Goal: Task Accomplishment & Management: Manage account settings

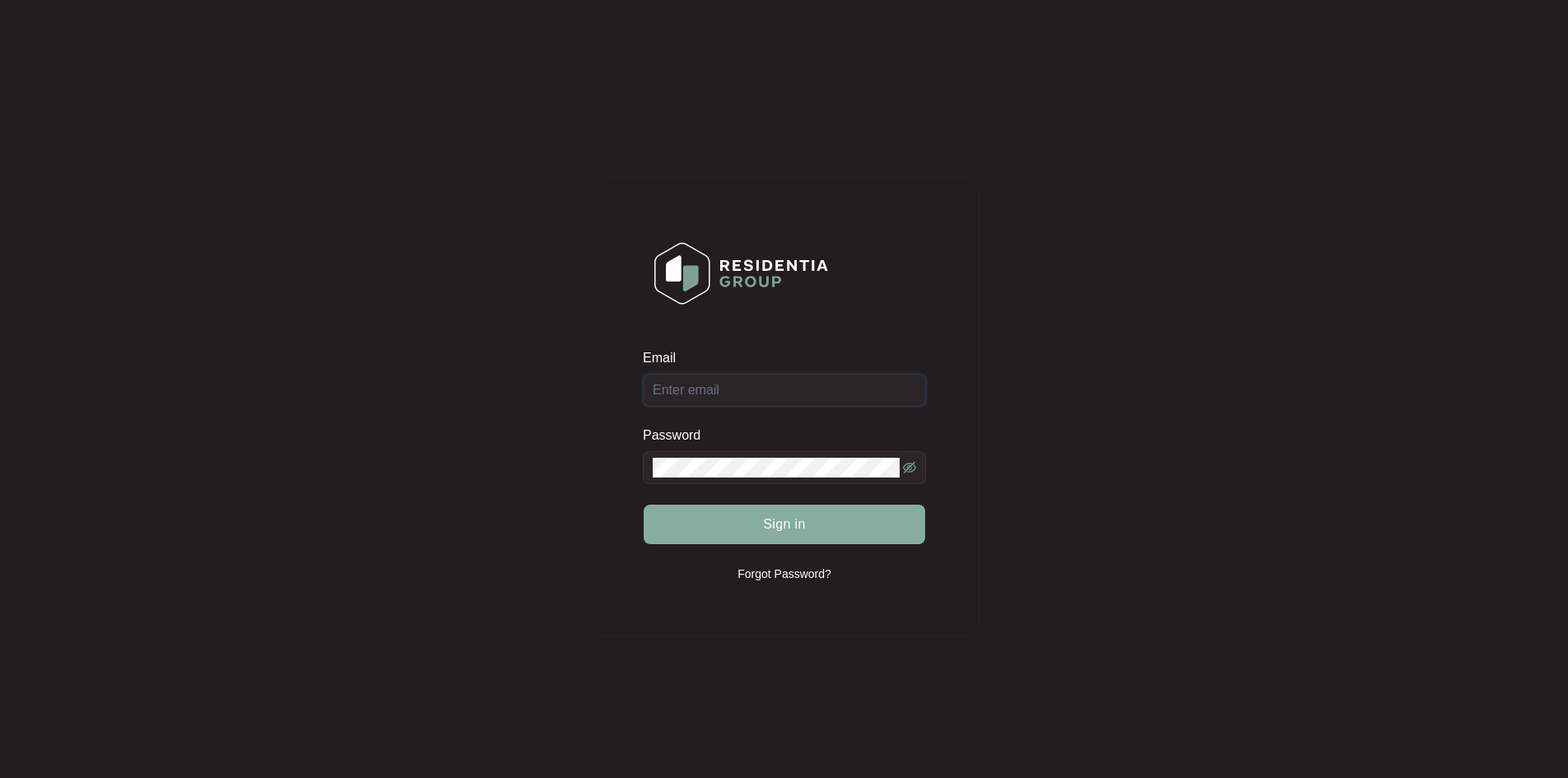
type input "[EMAIL_ADDRESS][DOMAIN_NAME]"
click at [721, 514] on button "Sign in" at bounding box center [784, 524] width 282 height 40
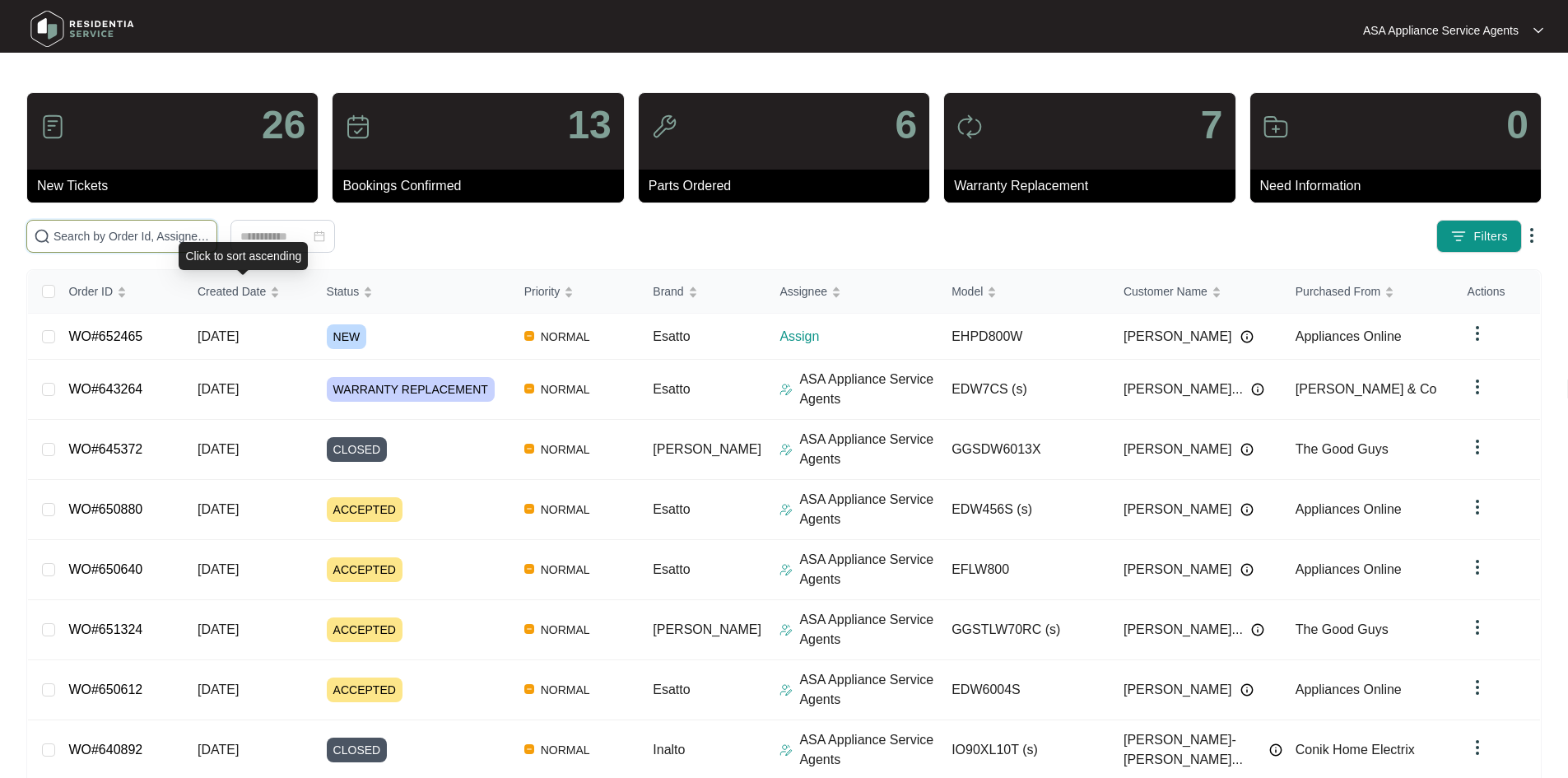
click at [210, 236] on input "text" at bounding box center [132, 236] width 157 height 18
paste input "652193"
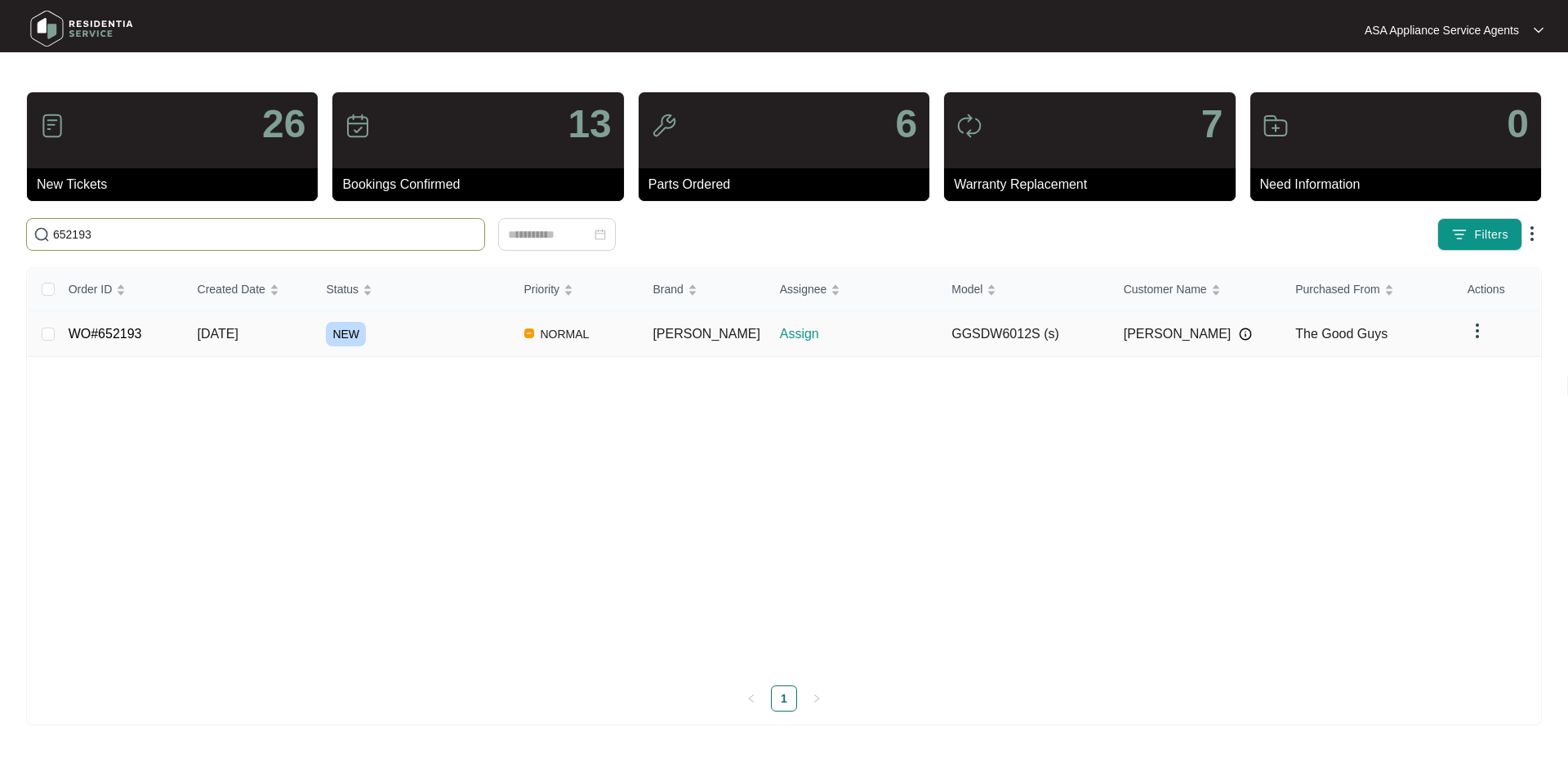
type input "652193"
click at [313, 333] on td "[DATE]" at bounding box center [249, 335] width 129 height 46
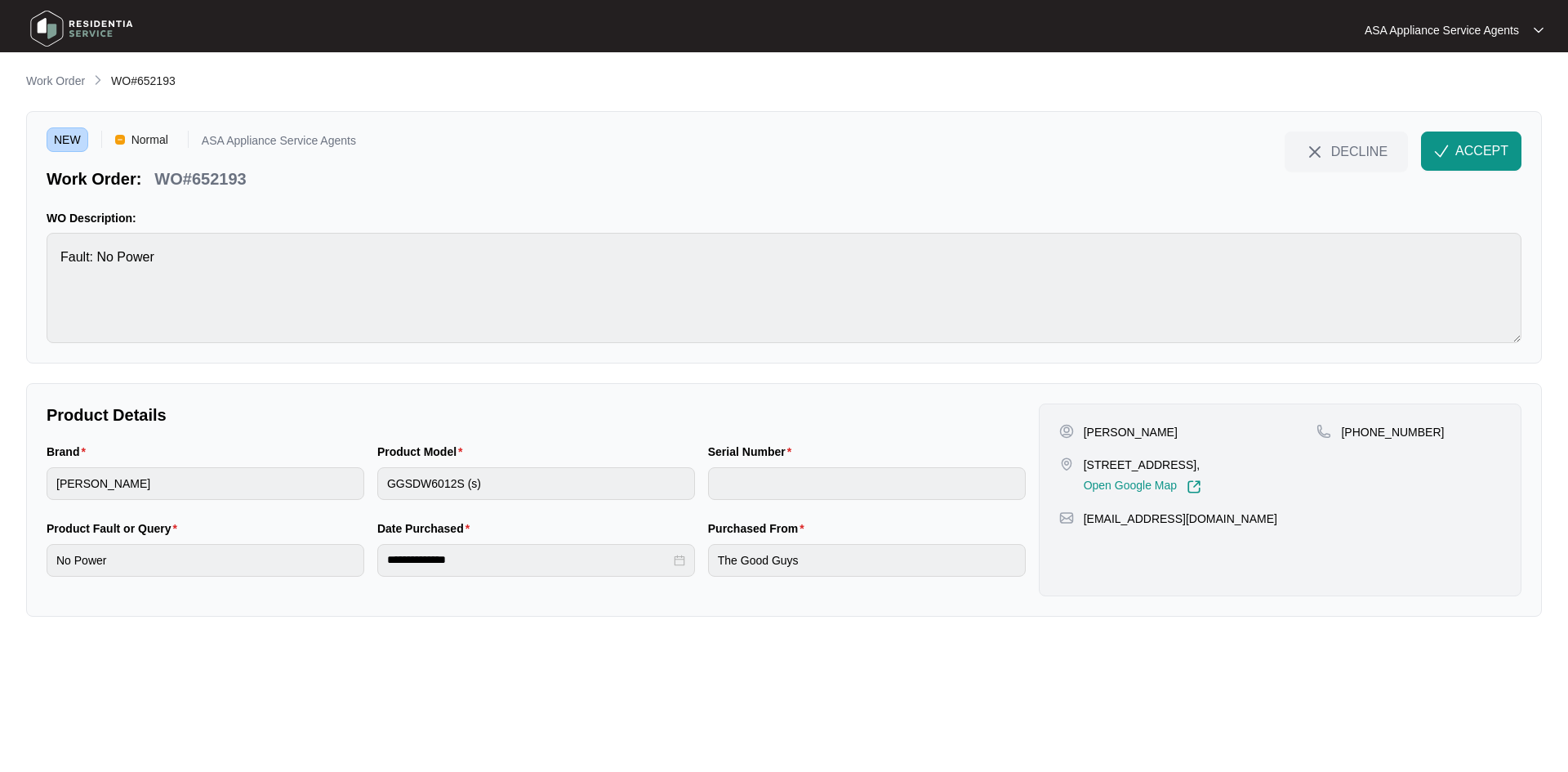
click at [1094, 437] on p "[PERSON_NAME]" at bounding box center [1131, 432] width 94 height 16
click at [1093, 436] on p "[PERSON_NAME]" at bounding box center [1131, 432] width 94 height 16
click at [1097, 421] on div "[PERSON_NAME] [STREET_ADDRESS][PERSON_NAME], Open Google Map [PHONE_NUMBER] [EM…" at bounding box center [1280, 500] width 482 height 193
drag, startPoint x: 1115, startPoint y: 430, endPoint x: 1096, endPoint y: 433, distance: 19.2
click at [1115, 430] on div "[PERSON_NAME]" at bounding box center [1188, 432] width 258 height 16
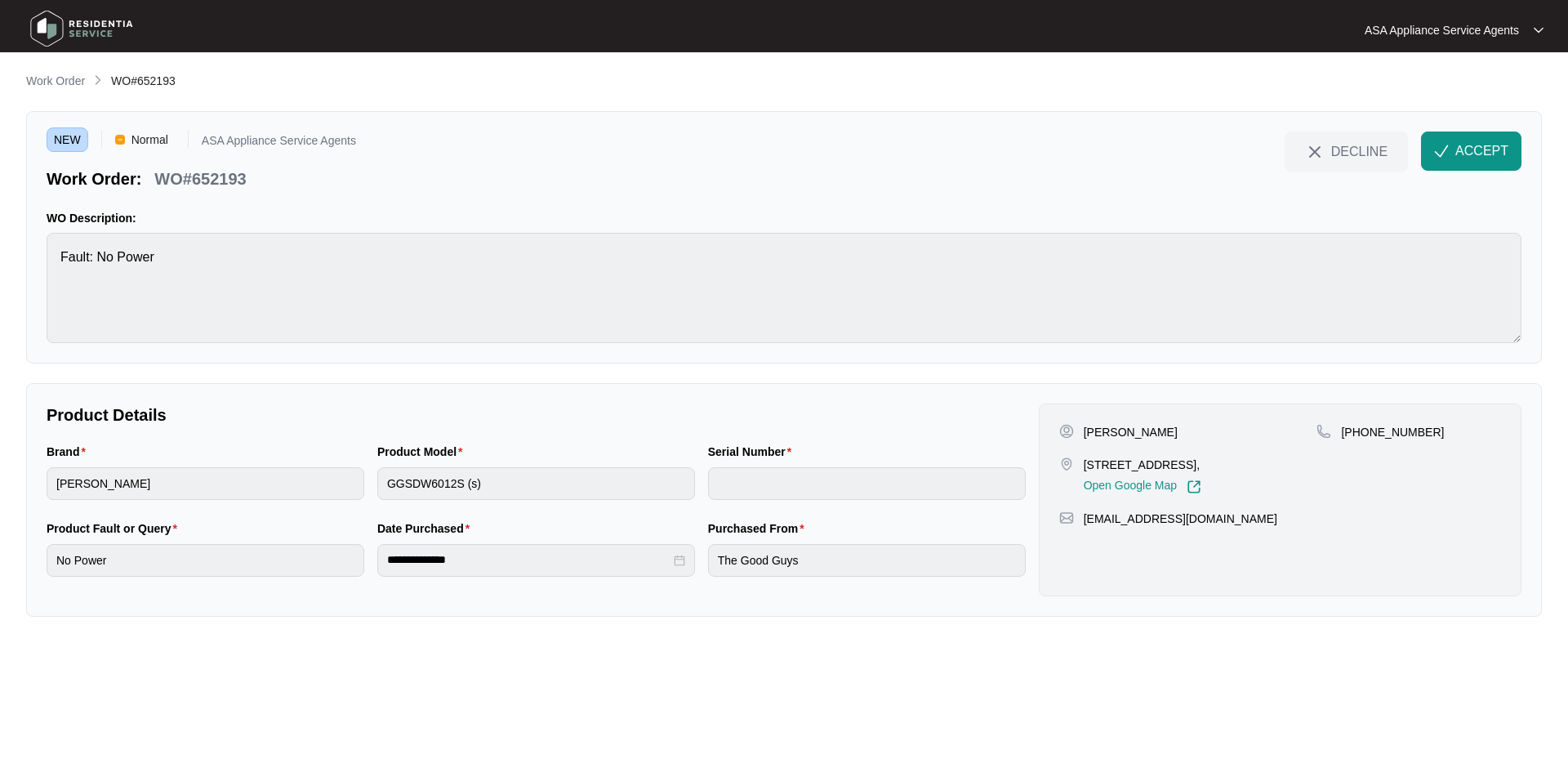
click at [1093, 428] on p "[PERSON_NAME]" at bounding box center [1131, 432] width 94 height 16
click at [1092, 430] on p "[PERSON_NAME]" at bounding box center [1131, 432] width 94 height 16
copy p "[PERSON_NAME]"
drag, startPoint x: 1185, startPoint y: 466, endPoint x: 1080, endPoint y: 471, distance: 105.1
click at [1080, 471] on div "[STREET_ADDRESS], Open Google Map" at bounding box center [1188, 475] width 258 height 37
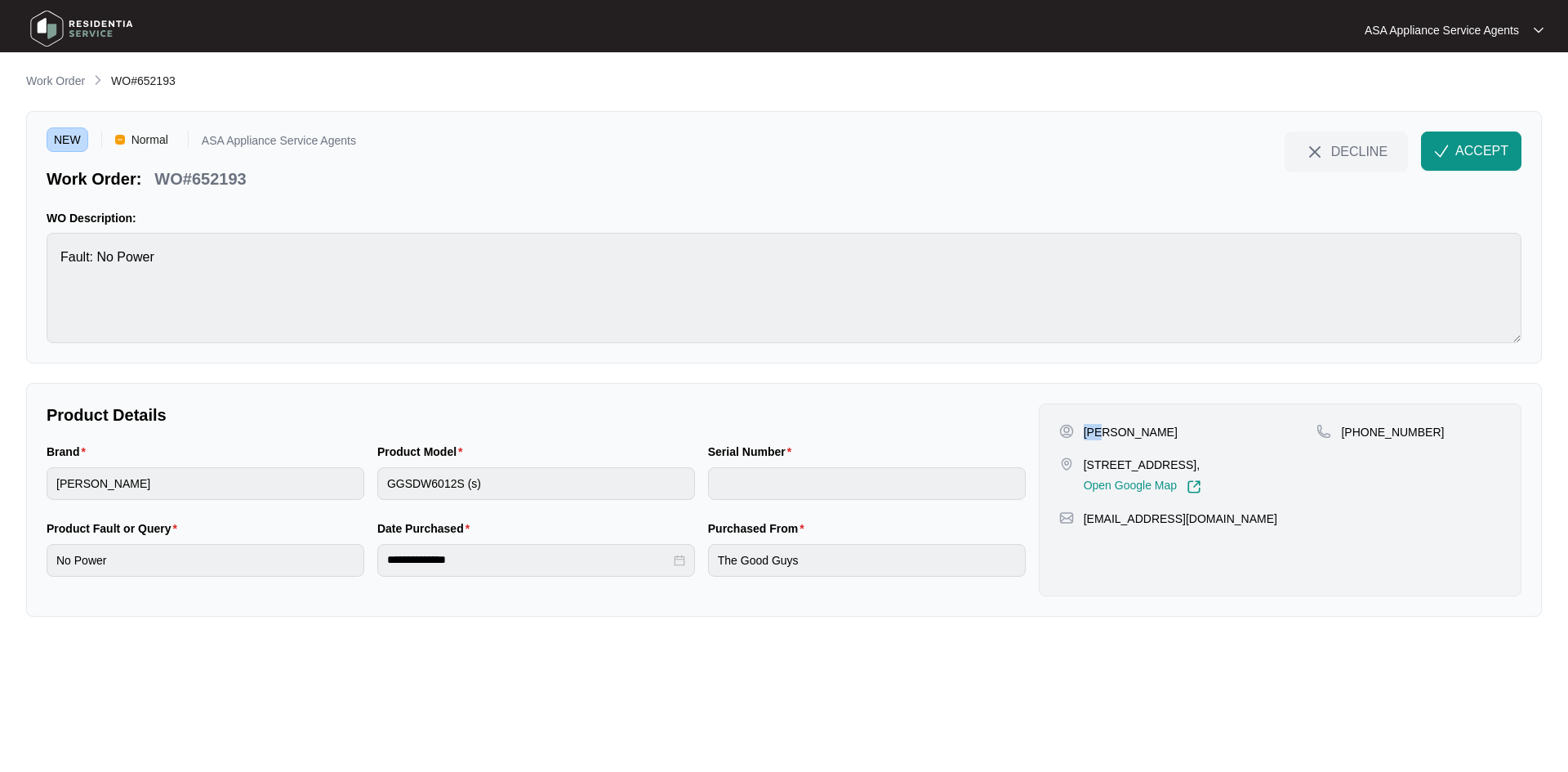
copy p "46 Foundation Loop"
click at [1202, 457] on p "[STREET_ADDRESS]," at bounding box center [1142, 464] width 117 height 16
copy p "Quinns"
drag, startPoint x: 1360, startPoint y: 434, endPoint x: 1449, endPoint y: 442, distance: 89.4
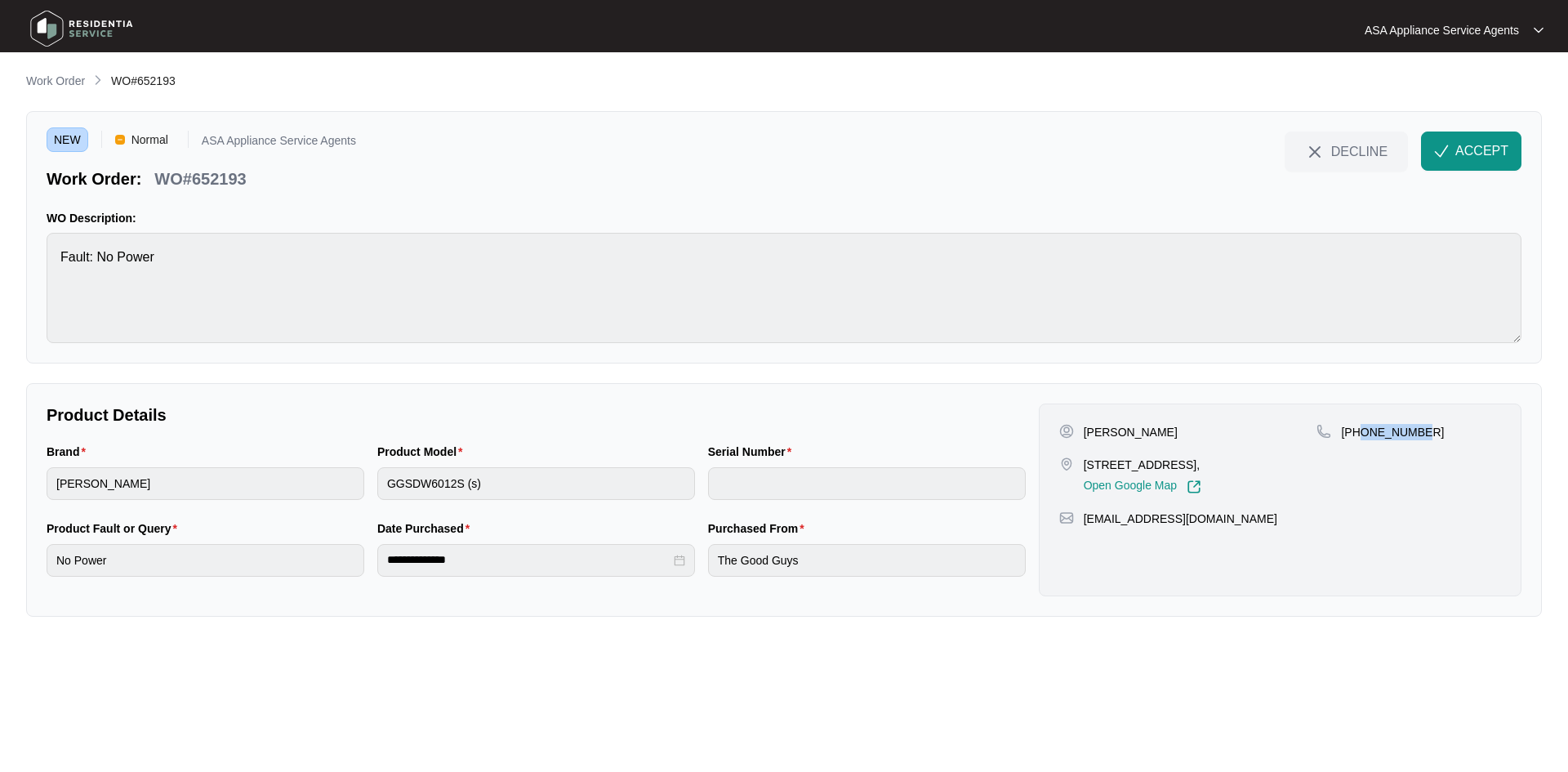
click at [1449, 442] on div "[PHONE_NUMBER]" at bounding box center [1409, 459] width 184 height 70
copy p "418917975"
drag, startPoint x: 1214, startPoint y: 521, endPoint x: 1082, endPoint y: 527, distance: 132.1
click at [1082, 527] on div "[PERSON_NAME] [STREET_ADDRESS][PERSON_NAME], Open Google Map [PHONE_NUMBER] [EM…" at bounding box center [1280, 500] width 482 height 193
copy p "[EMAIL_ADDRESS][DOMAIN_NAME]"
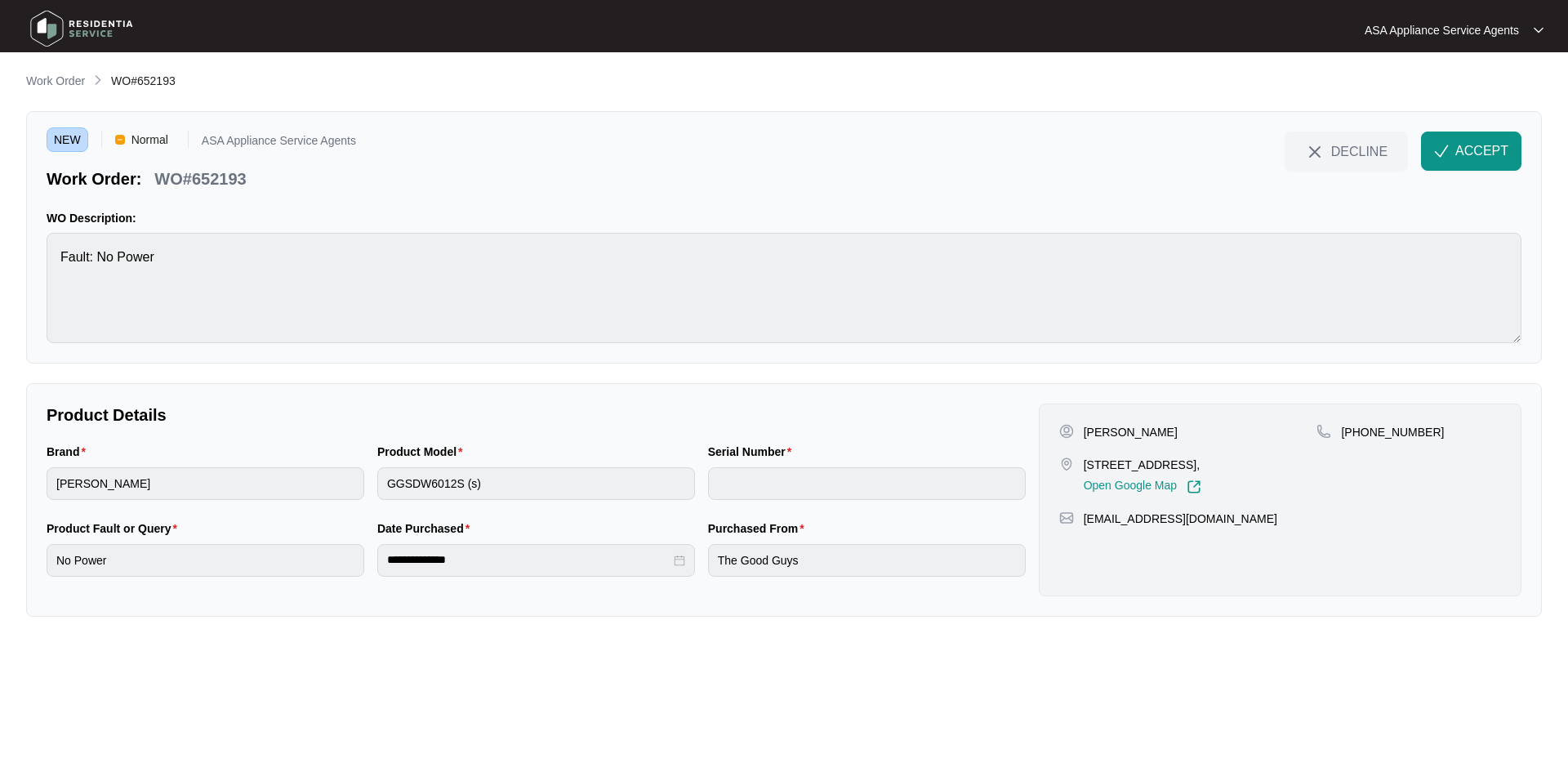
click at [45, 266] on div "NEW Normal ASA Appliance Service Agents Work Order: WO#652193 DECLINE ACCEPT WO…" at bounding box center [784, 237] width 1516 height 253
drag, startPoint x: 260, startPoint y: 178, endPoint x: 147, endPoint y: 187, distance: 113.4
click at [147, 187] on div "Work Order: WO#652193" at bounding box center [201, 176] width 309 height 29
copy div "WO#652193"
click at [210, 186] on p "WO#652193" at bounding box center [200, 179] width 91 height 23
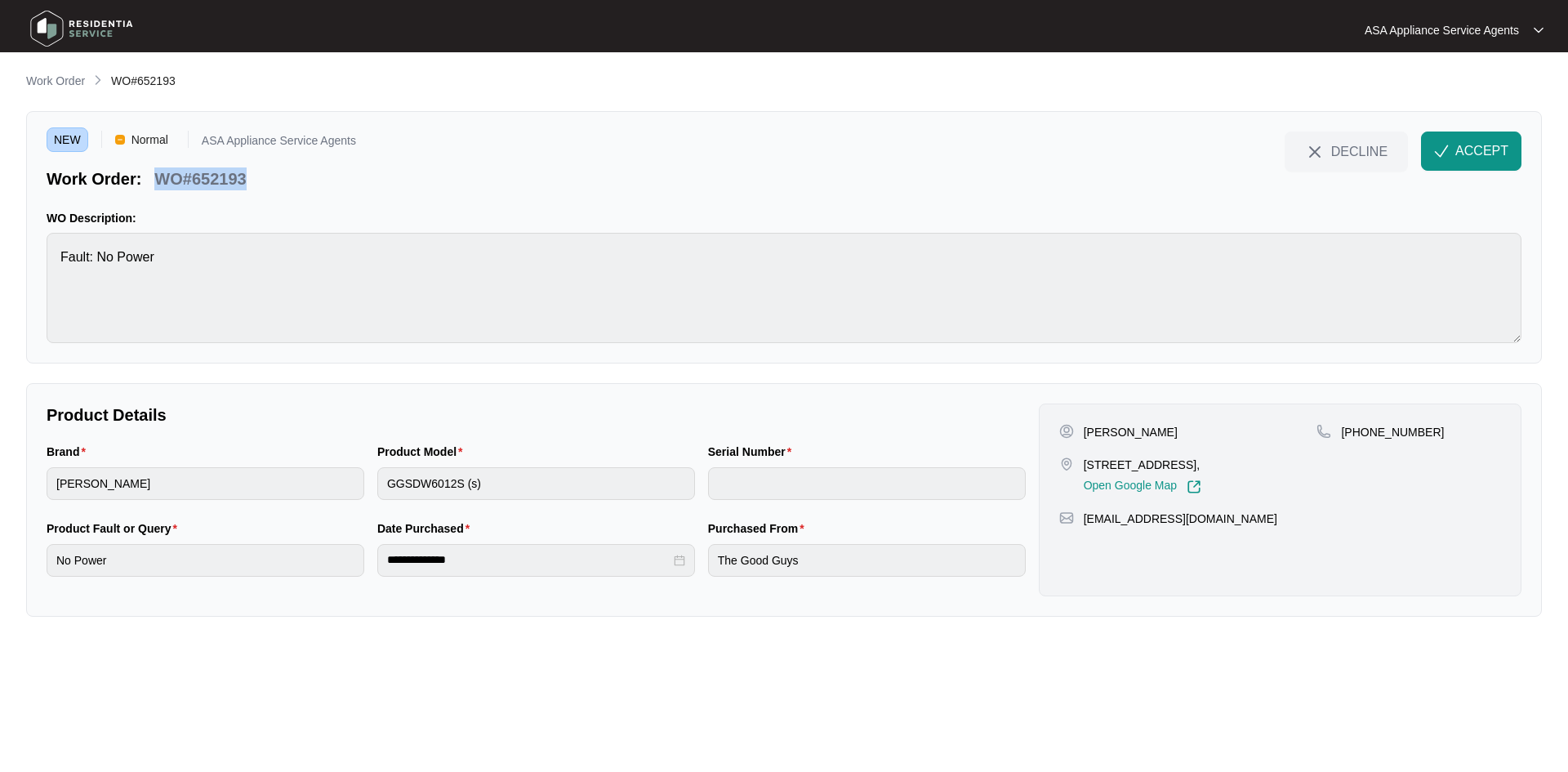
click at [214, 187] on p "WO#652193" at bounding box center [200, 179] width 91 height 23
drag, startPoint x: 255, startPoint y: 170, endPoint x: 145, endPoint y: 177, distance: 110.2
click at [145, 177] on div "Work Order: WO#652193" at bounding box center [201, 176] width 309 height 29
copy div "WO#652193"
click at [216, 177] on p "WO#652193" at bounding box center [200, 179] width 91 height 23
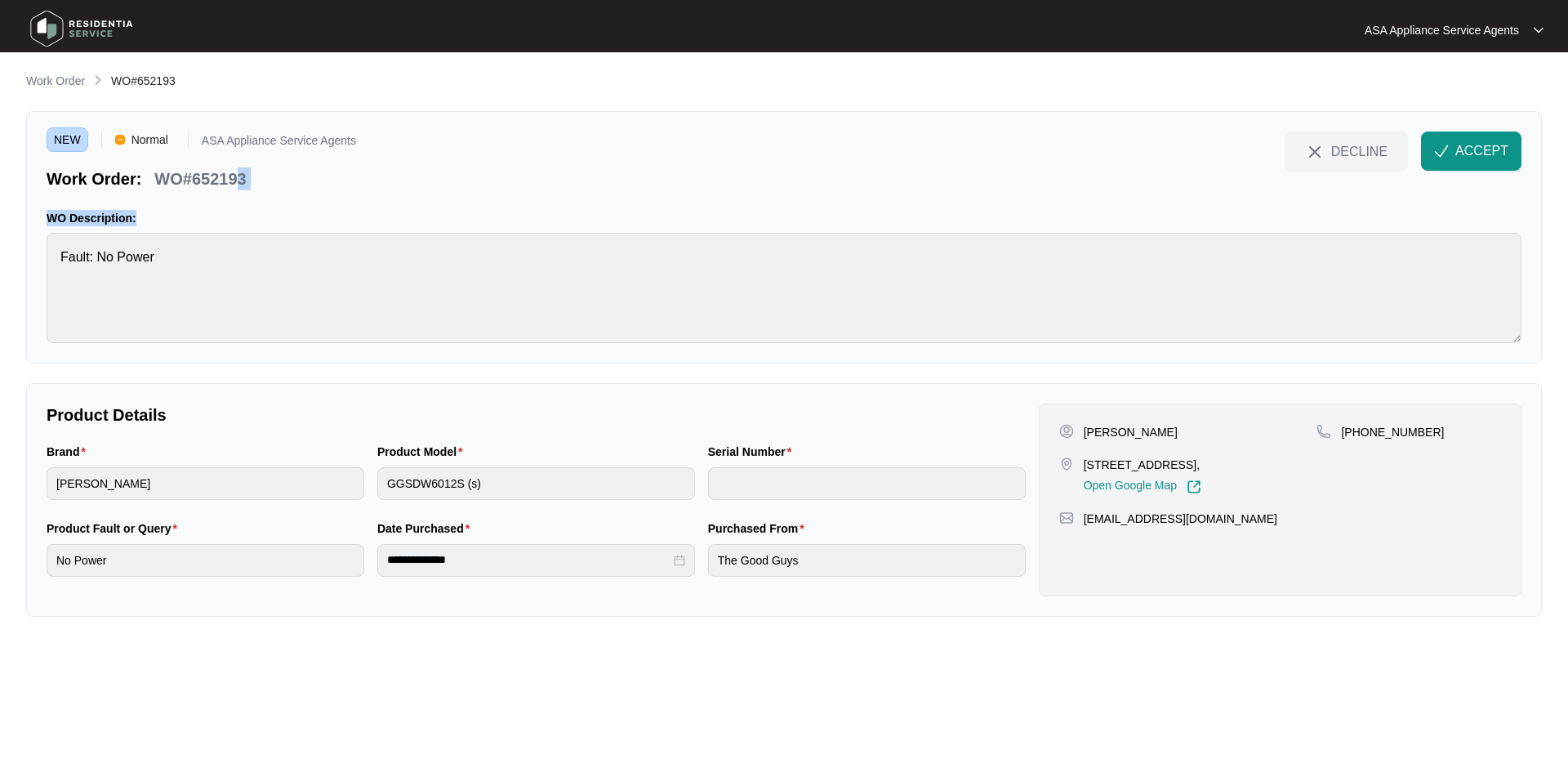
drag, startPoint x: 240, startPoint y: 182, endPoint x: 156, endPoint y: 191, distance: 84.5
click at [156, 191] on div "NEW Normal ASA Appliance Service Agents Work Order: WO#652193 DECLINE ACCEPT WO…" at bounding box center [784, 237] width 1516 height 253
click at [196, 177] on p "WO#652193" at bounding box center [200, 179] width 91 height 23
drag, startPoint x: 169, startPoint y: 181, endPoint x: 244, endPoint y: 185, distance: 75.1
click at [244, 185] on p "WO#652193" at bounding box center [200, 179] width 91 height 23
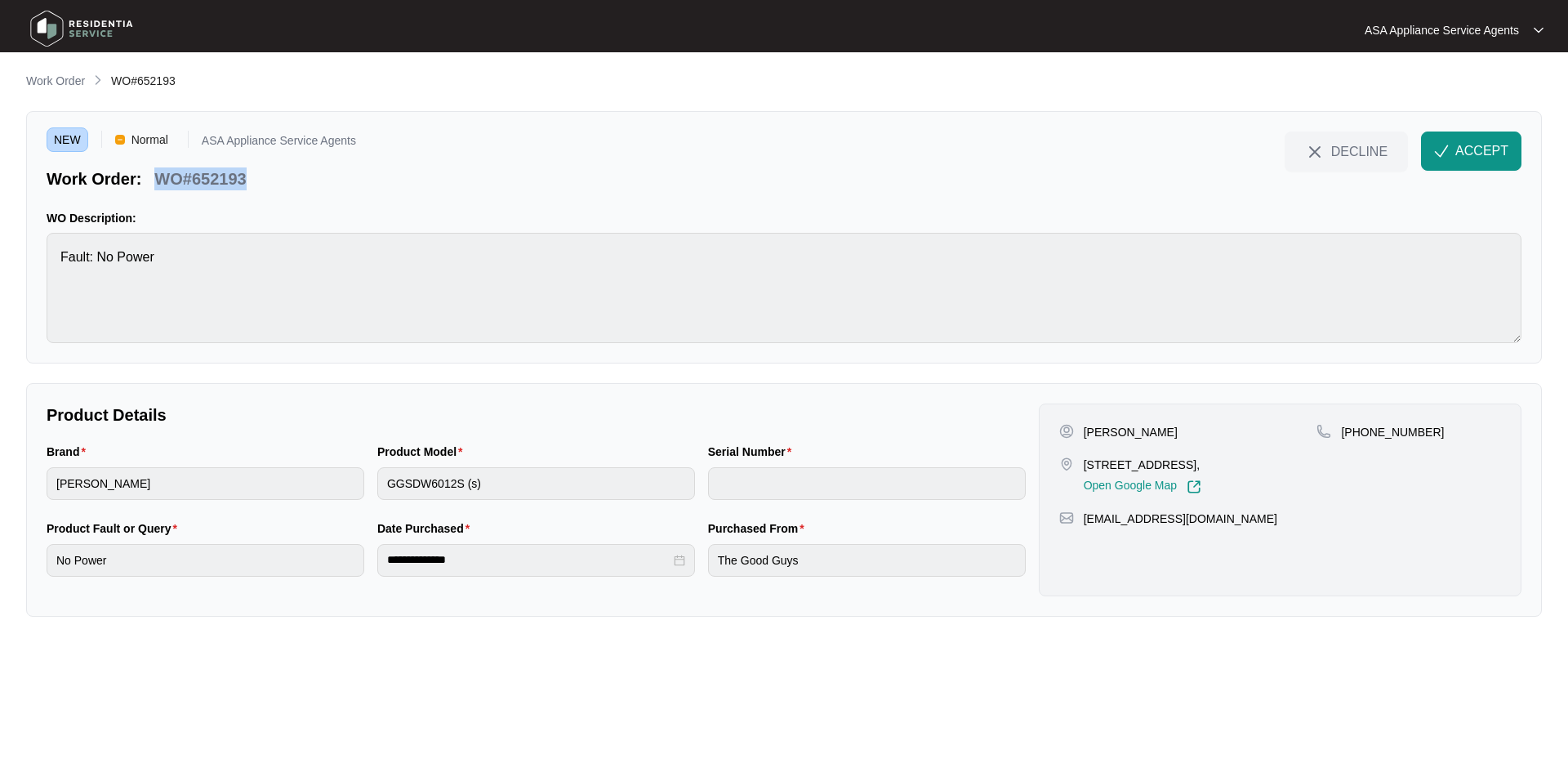
copy p "WO#652193"
click at [363, 479] on div "Brand [PERSON_NAME] Product Model GGSDW6012S (s) Serial Number" at bounding box center [536, 482] width 992 height 77
click at [1465, 147] on span "ACCEPT" at bounding box center [1482, 151] width 53 height 19
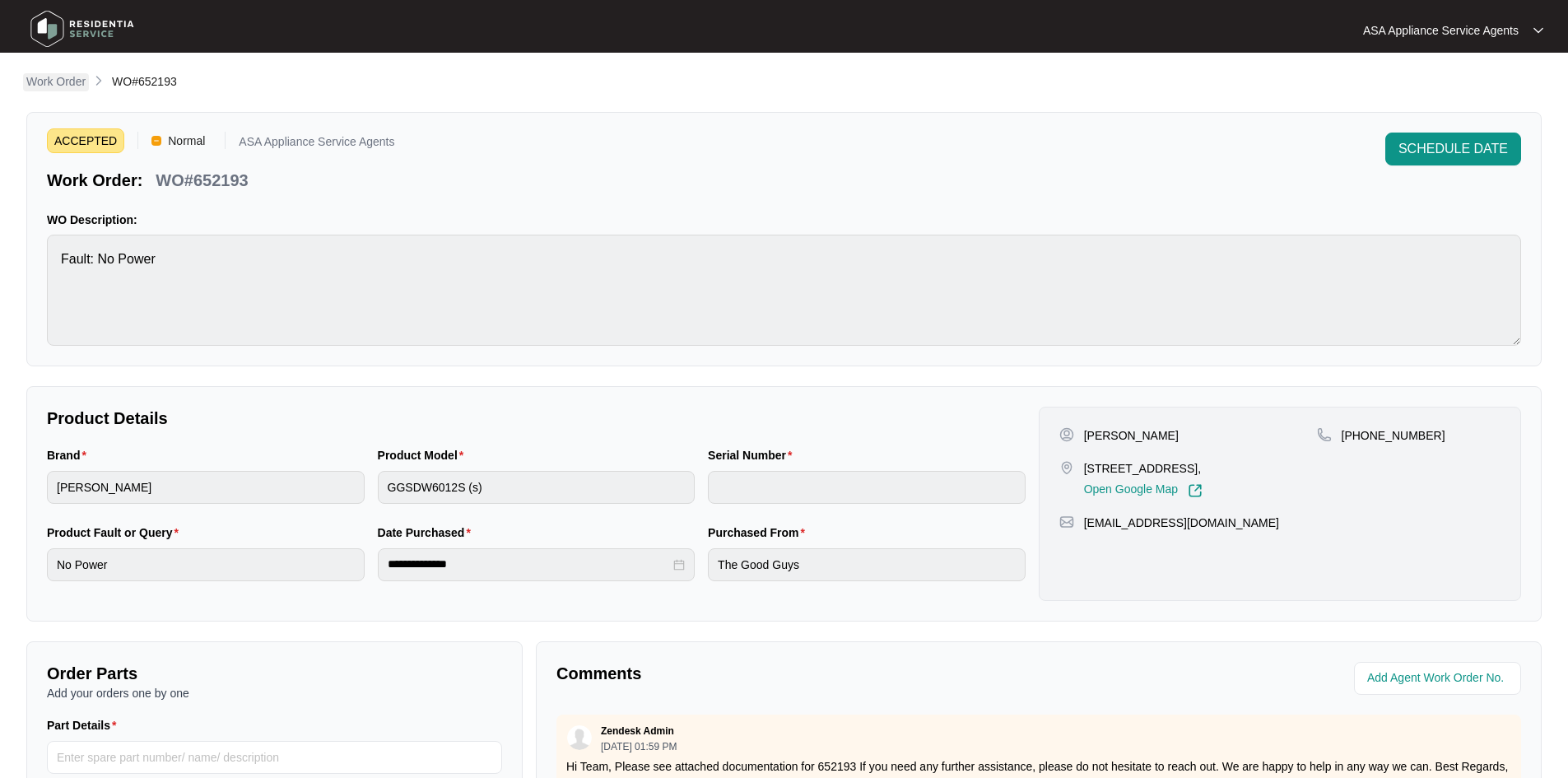
click at [75, 81] on p "Work Order" at bounding box center [55, 81] width 59 height 16
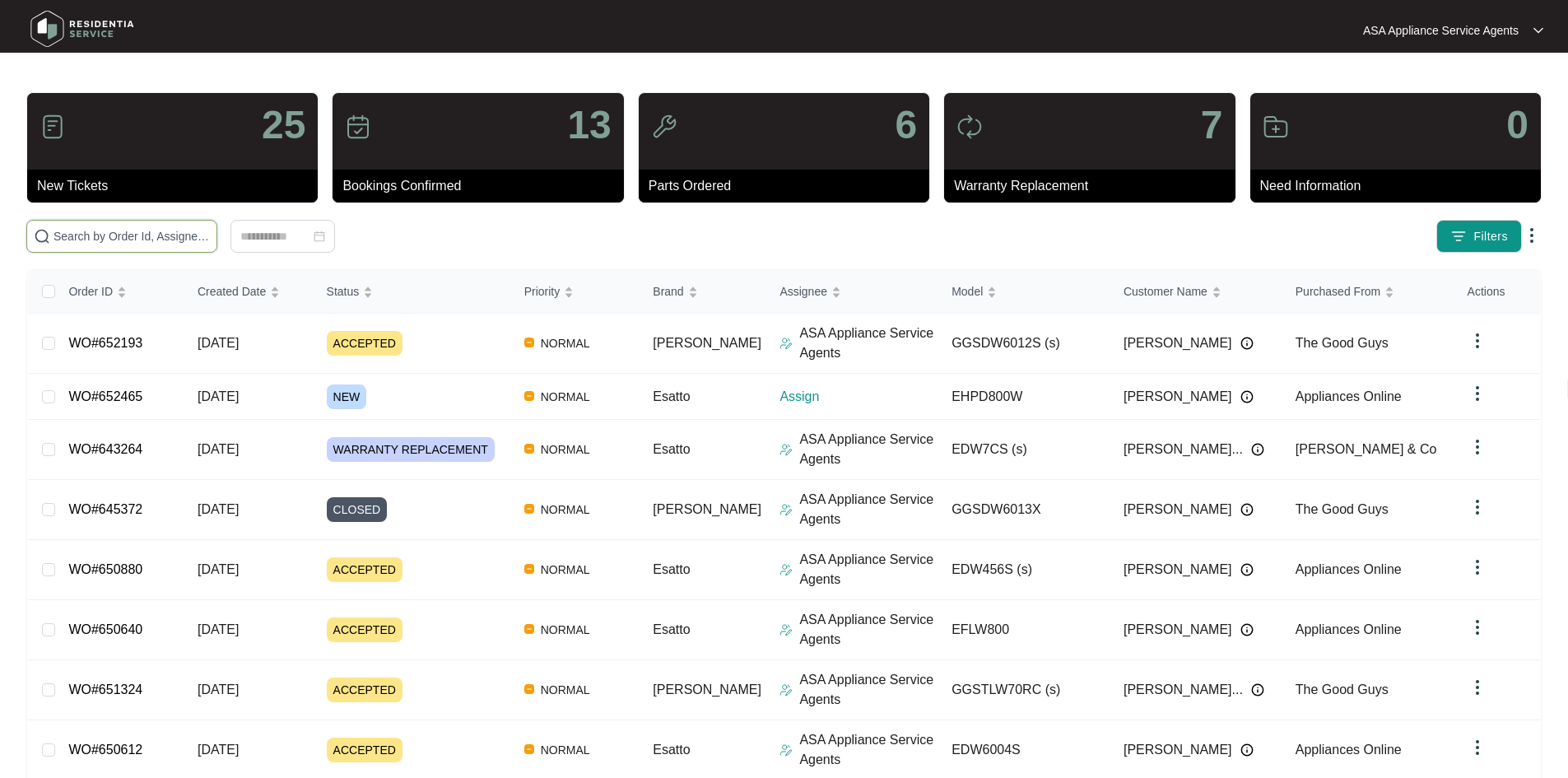
click at [209, 239] on input "text" at bounding box center [132, 236] width 157 height 18
paste input "652465"
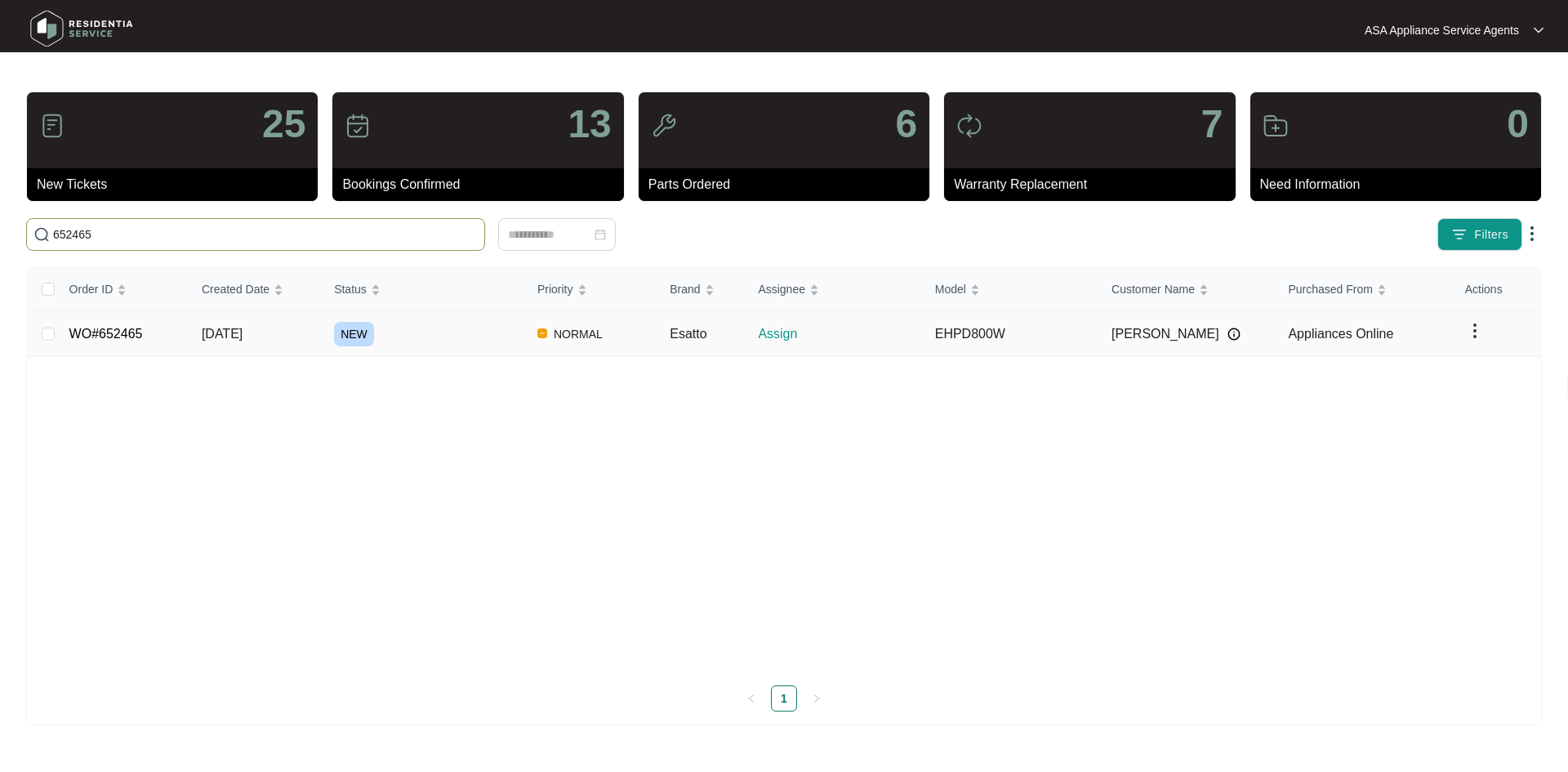
type input "652465"
click at [368, 334] on span "NEW" at bounding box center [355, 335] width 40 height 25
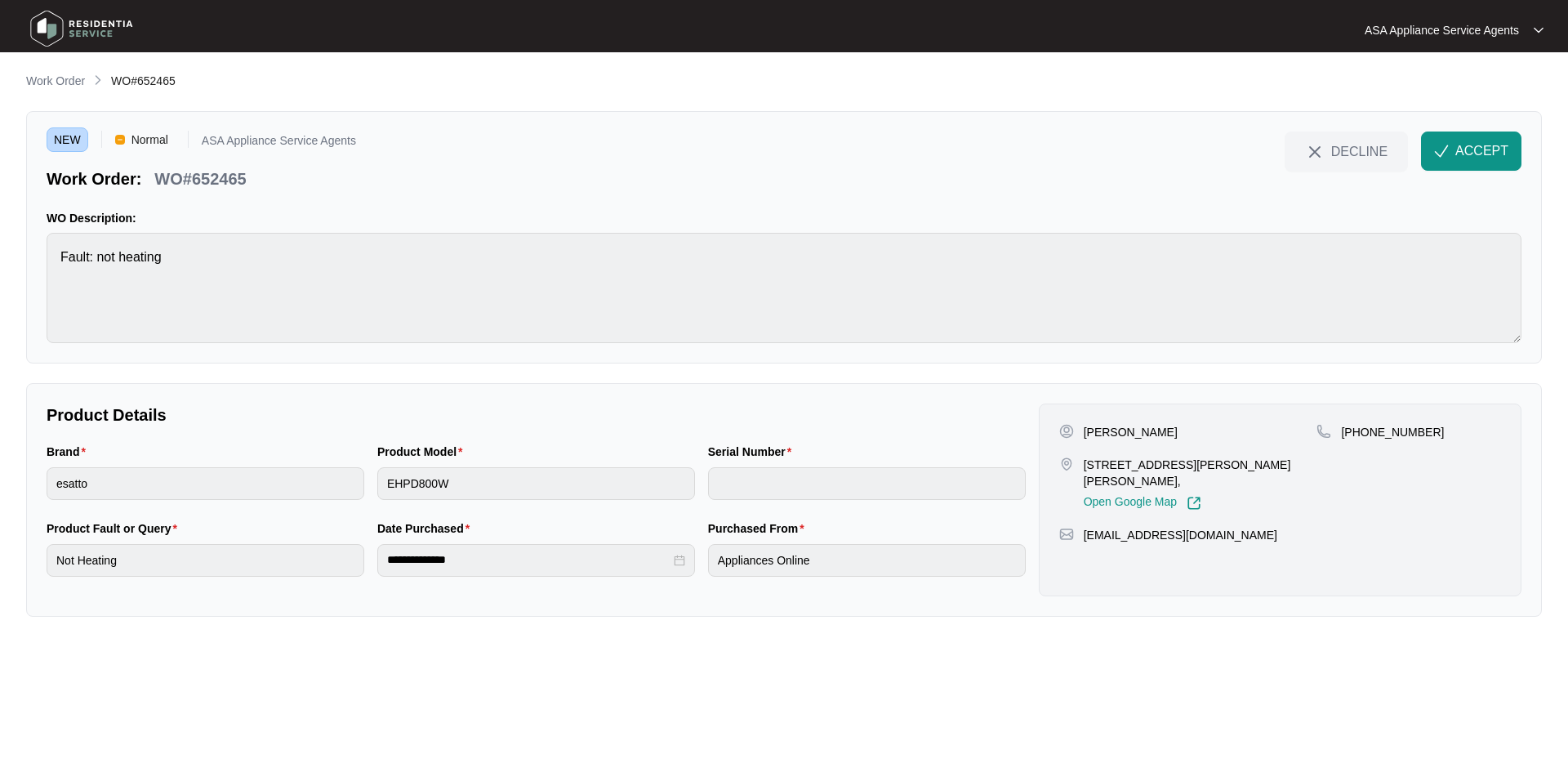
click at [1142, 434] on p "[PERSON_NAME]" at bounding box center [1131, 432] width 94 height 16
copy p "[PERSON_NAME]"
click at [1103, 432] on p "[PERSON_NAME]" at bounding box center [1131, 432] width 94 height 16
click at [1102, 432] on p "[PERSON_NAME]" at bounding box center [1131, 432] width 94 height 16
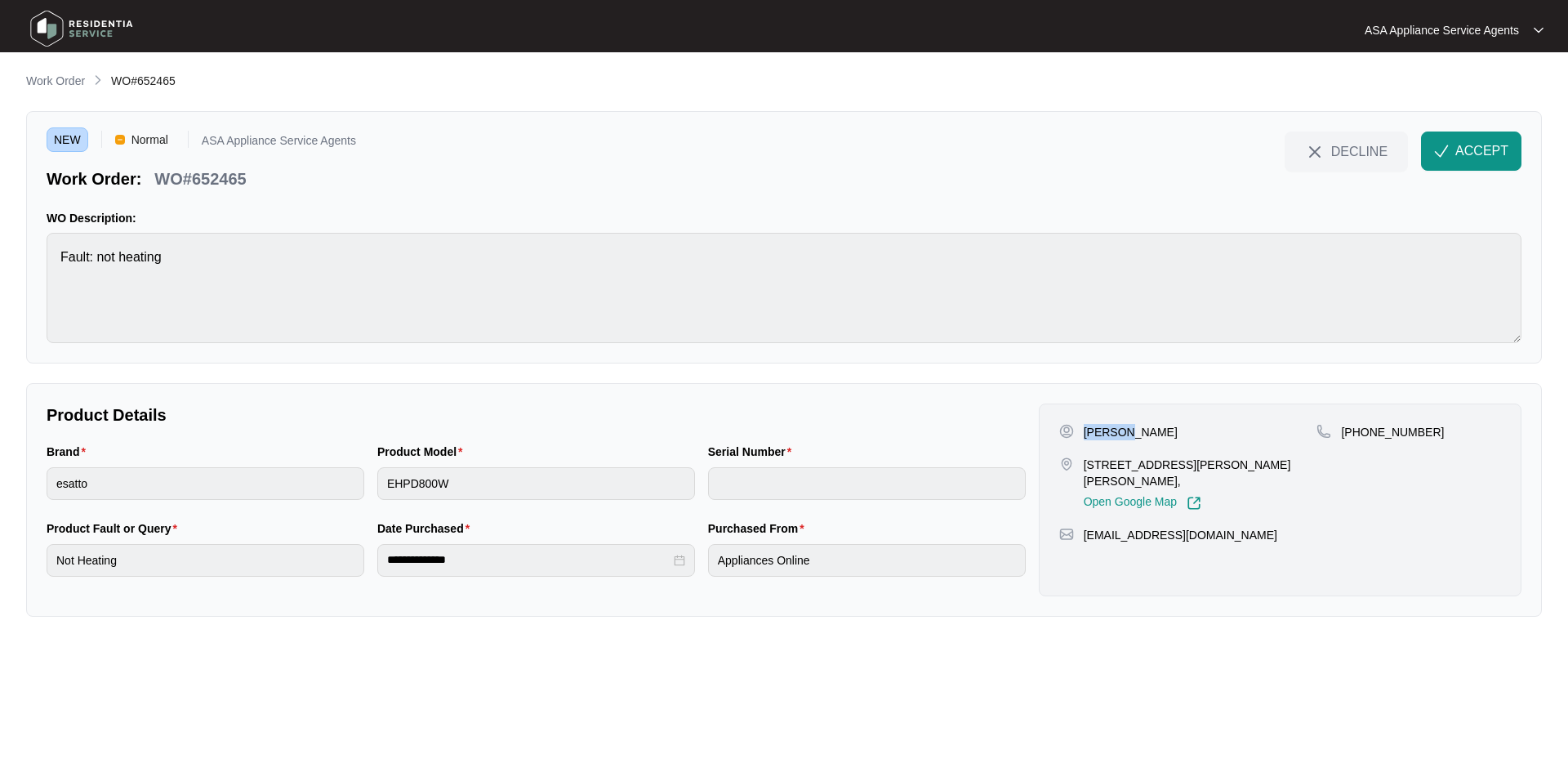
copy p "[PERSON_NAME]"
drag, startPoint x: 1181, startPoint y: 464, endPoint x: 1082, endPoint y: 469, distance: 99.1
click at [1082, 469] on div "[STREET_ADDRESS][PERSON_NAME][PERSON_NAME], Open Google Map" at bounding box center [1188, 484] width 258 height 54
click at [1200, 466] on p "[STREET_ADDRESS][PERSON_NAME][PERSON_NAME]," at bounding box center [1200, 473] width 233 height 33
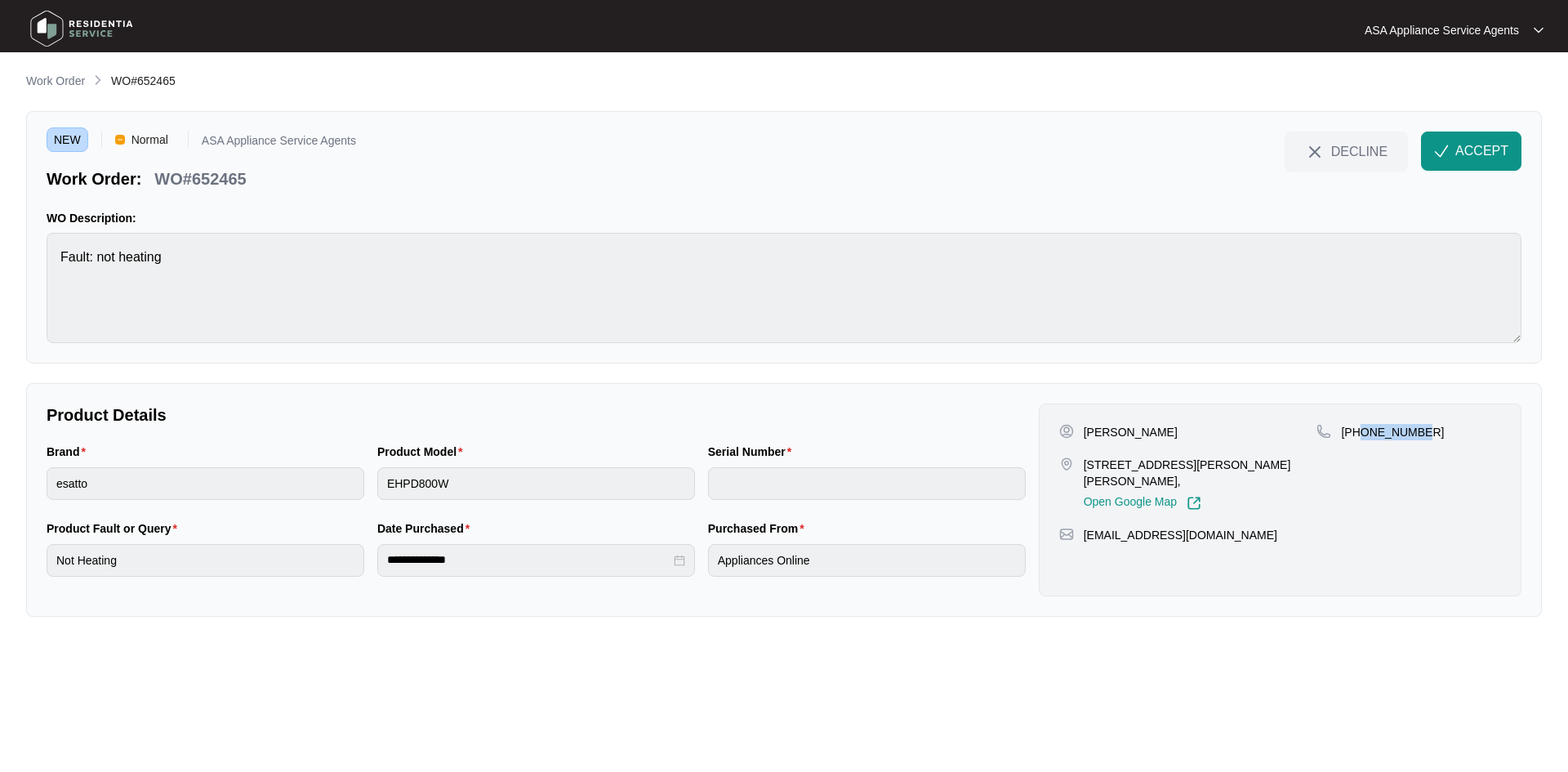
drag, startPoint x: 1360, startPoint y: 434, endPoint x: 1489, endPoint y: 434, distance: 129.0
click at [1489, 434] on div "[PHONE_NUMBER]" at bounding box center [1409, 432] width 184 height 16
drag, startPoint x: 1205, startPoint y: 518, endPoint x: 1085, endPoint y: 525, distance: 120.2
click at [1085, 527] on div "[EMAIL_ADDRESS][DOMAIN_NAME]" at bounding box center [1281, 535] width 442 height 16
drag, startPoint x: 249, startPoint y: 186, endPoint x: 159, endPoint y: 178, distance: 90.4
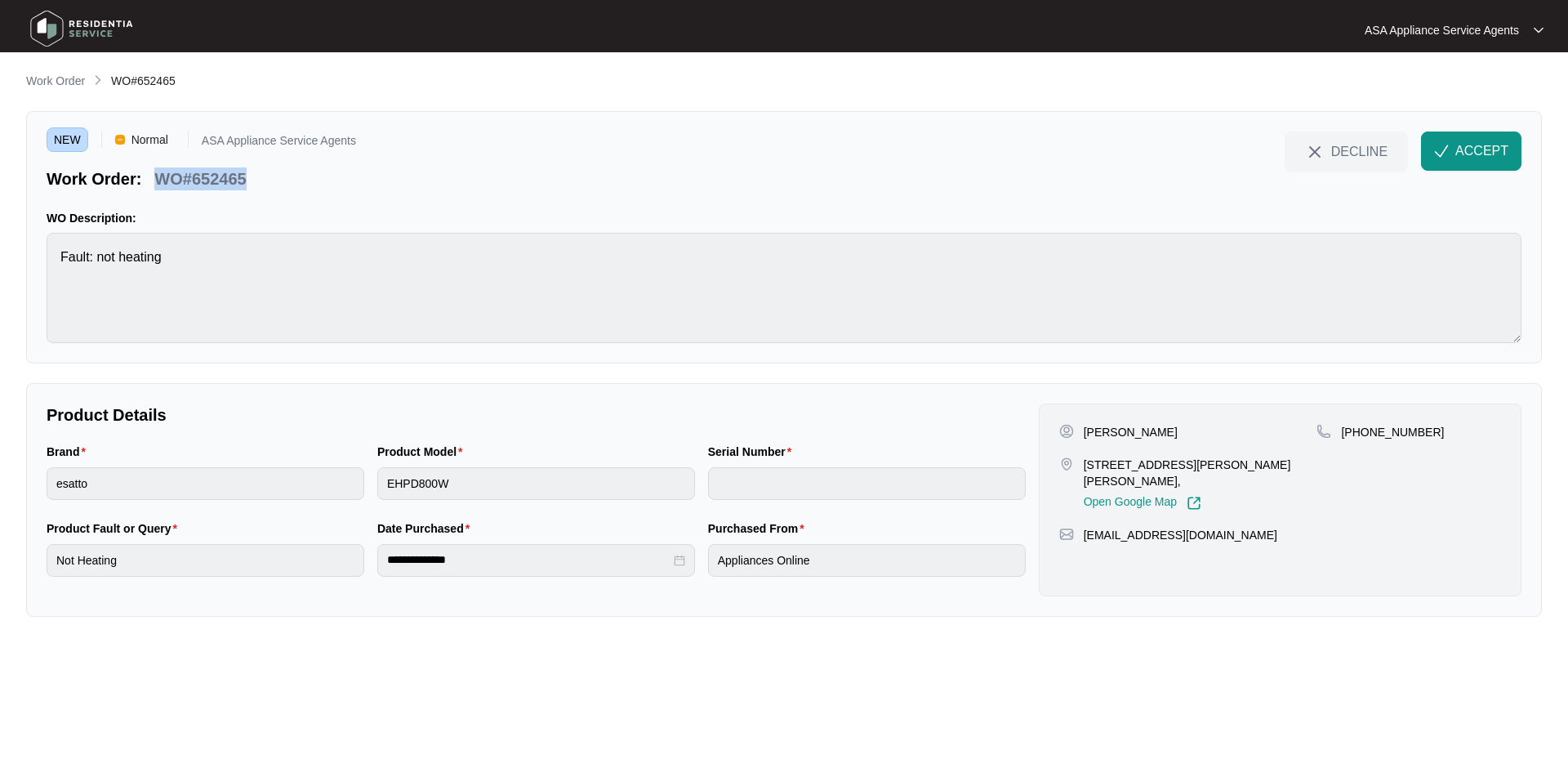
click at [159, 178] on div "WO#652465" at bounding box center [200, 176] width 105 height 29
click at [0, 261] on html "**********" at bounding box center [784, 386] width 1568 height 772
click at [304, 505] on div "Brand esatto Product Model EHPD800W Serial Number" at bounding box center [536, 482] width 992 height 77
click at [1432, 146] on button "ACCEPT" at bounding box center [1471, 151] width 101 height 39
